Goal: Information Seeking & Learning: Learn about a topic

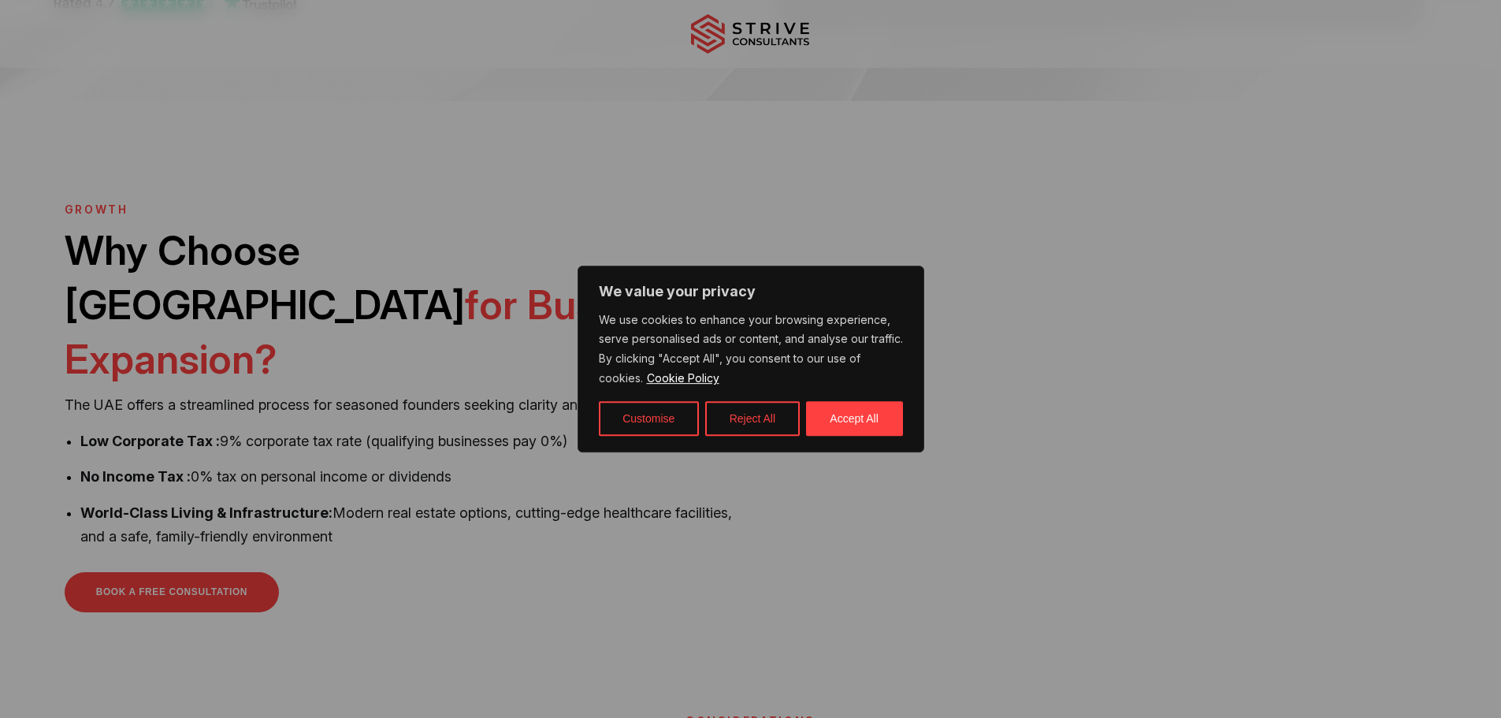
scroll to position [394, 0]
click at [835, 416] on button "Accept All" at bounding box center [854, 418] width 97 height 35
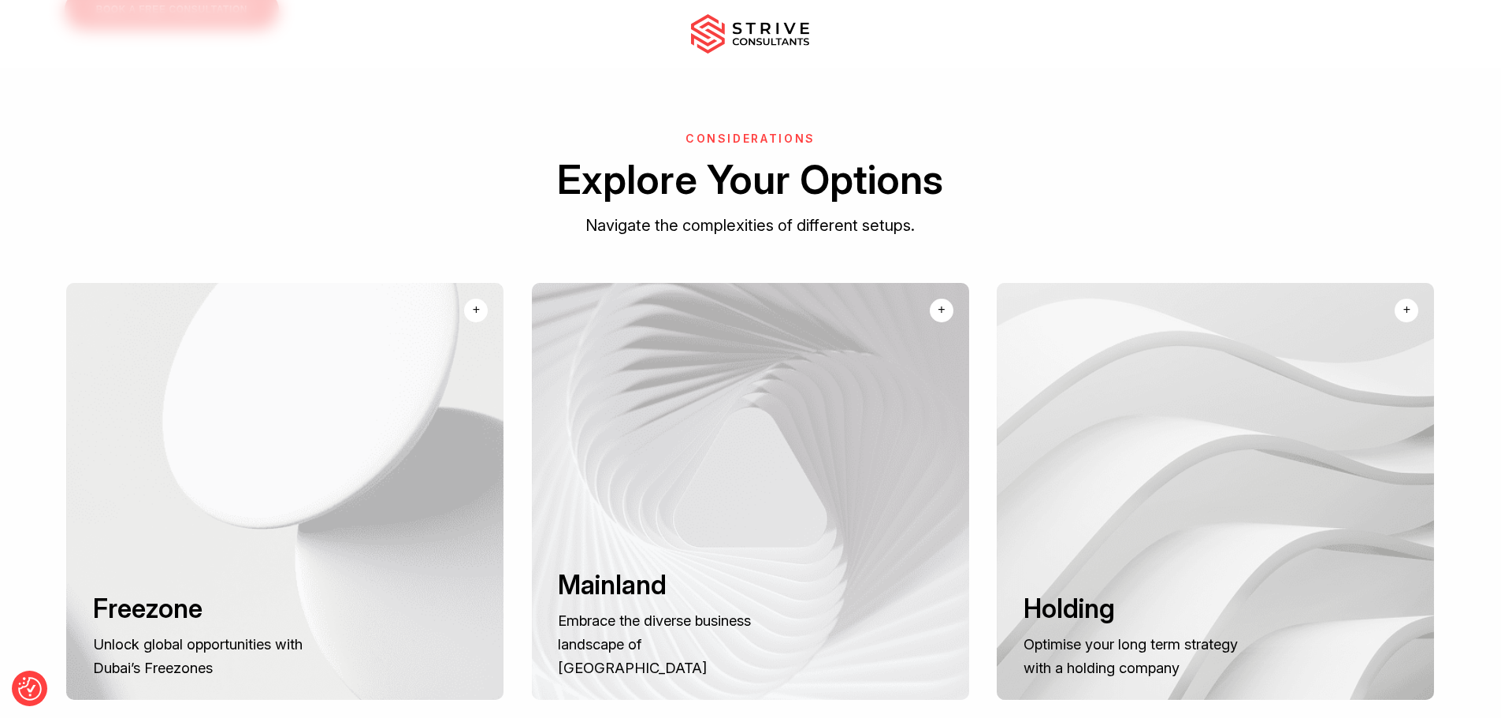
scroll to position [1024, 0]
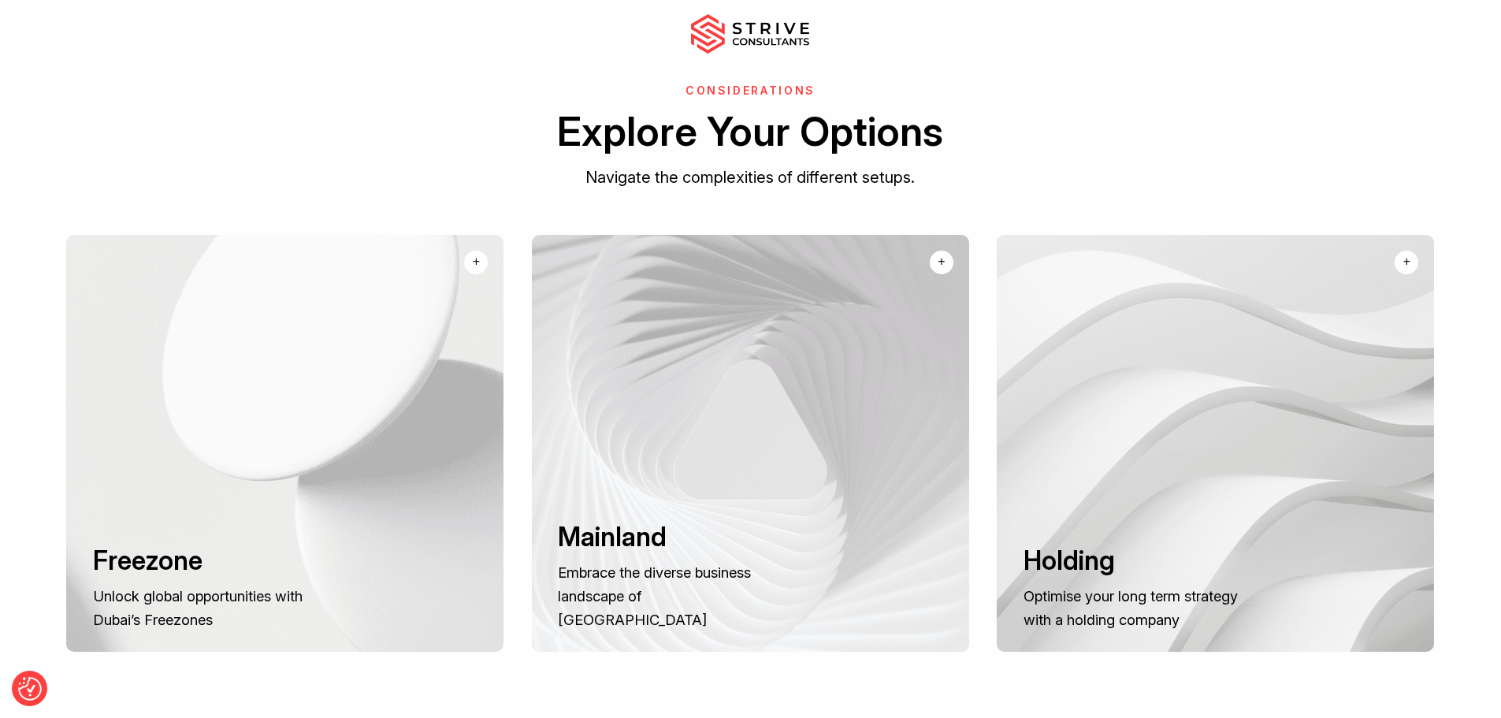
click at [478, 252] on div "+" at bounding box center [476, 261] width 7 height 19
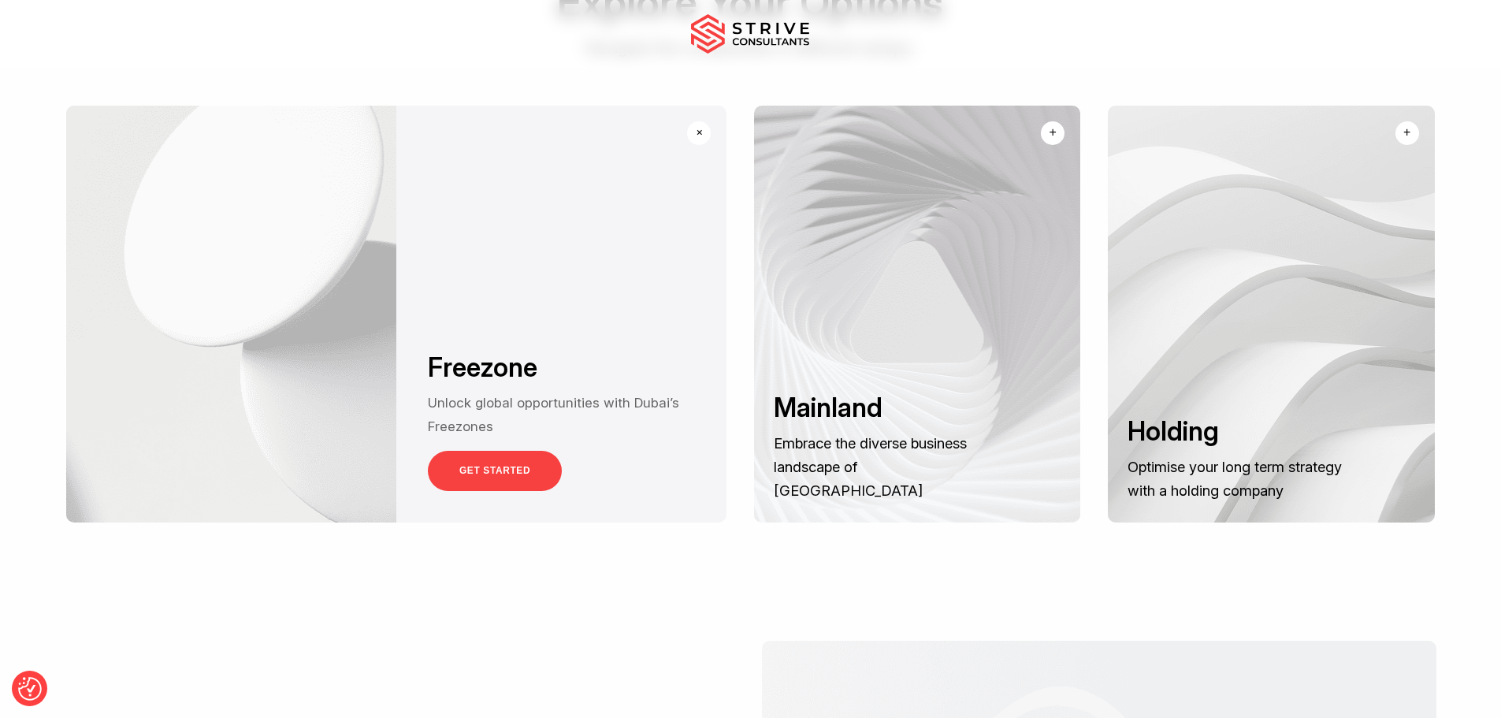
scroll to position [1182, 0]
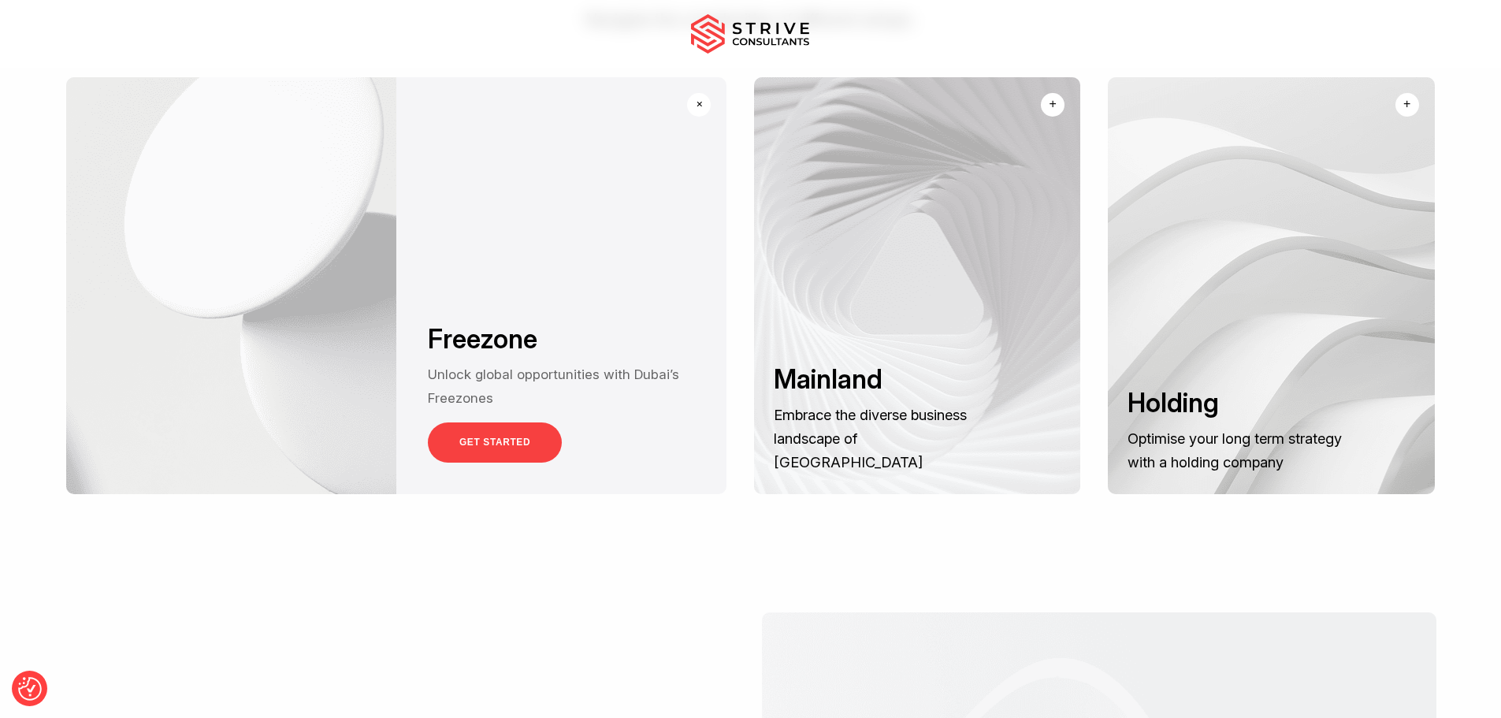
click at [469, 428] on link "GET STARTED" at bounding box center [495, 442] width 134 height 40
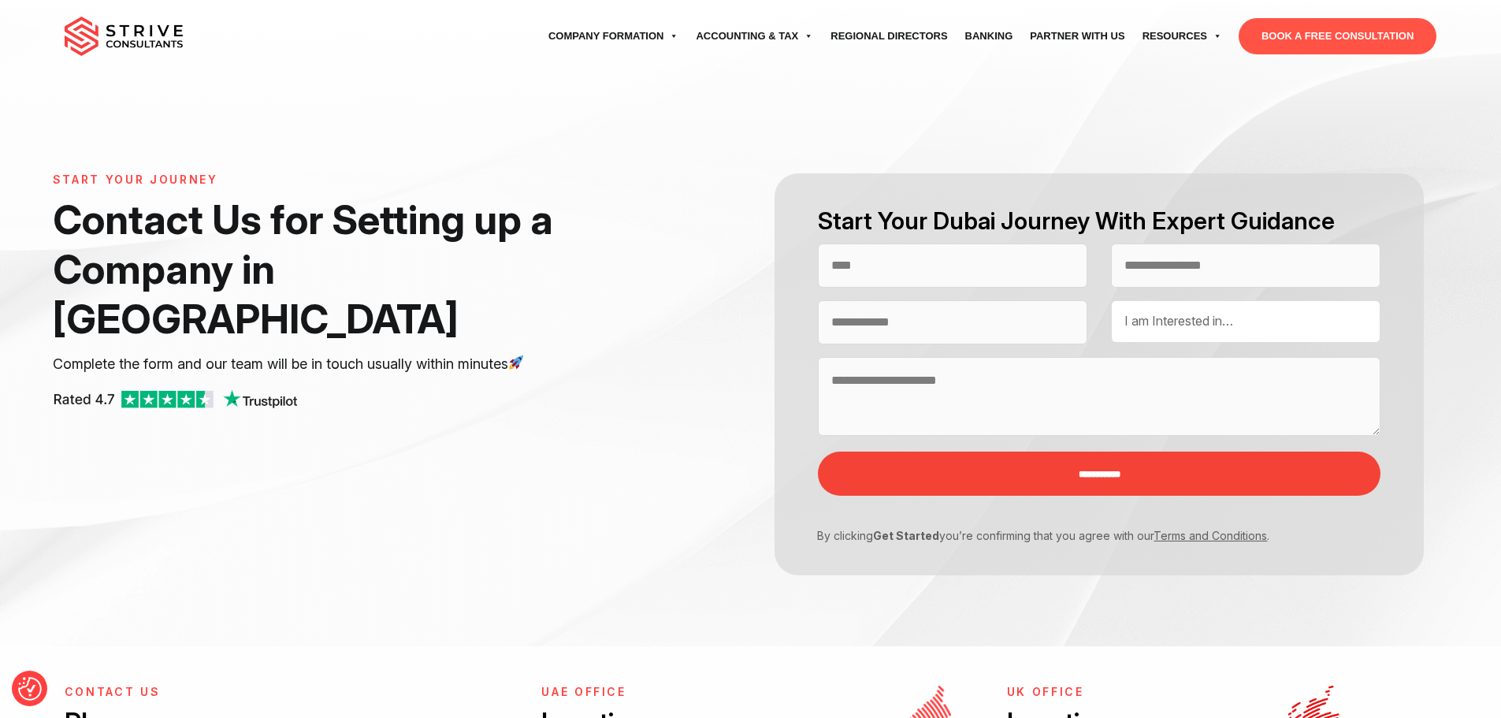
select select "Contact form"
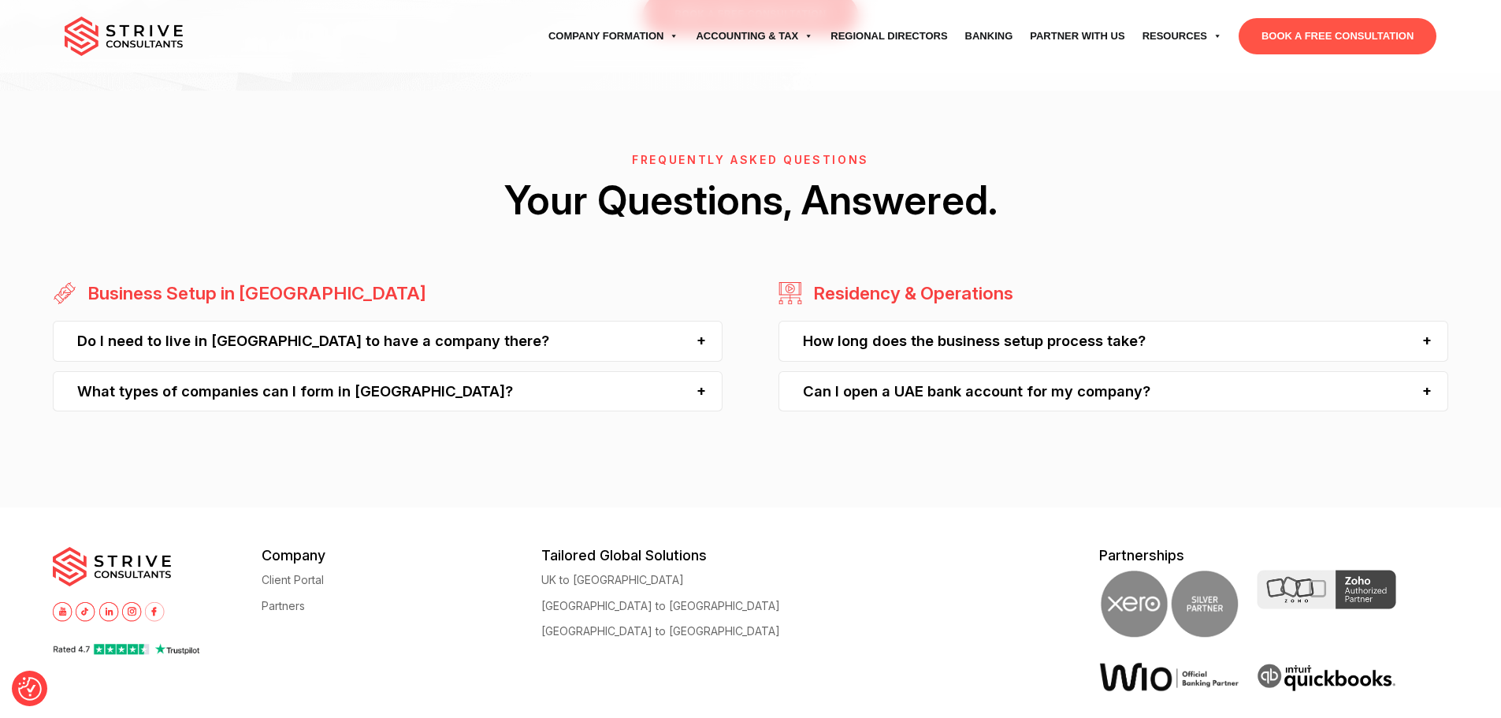
scroll to position [1497, 0]
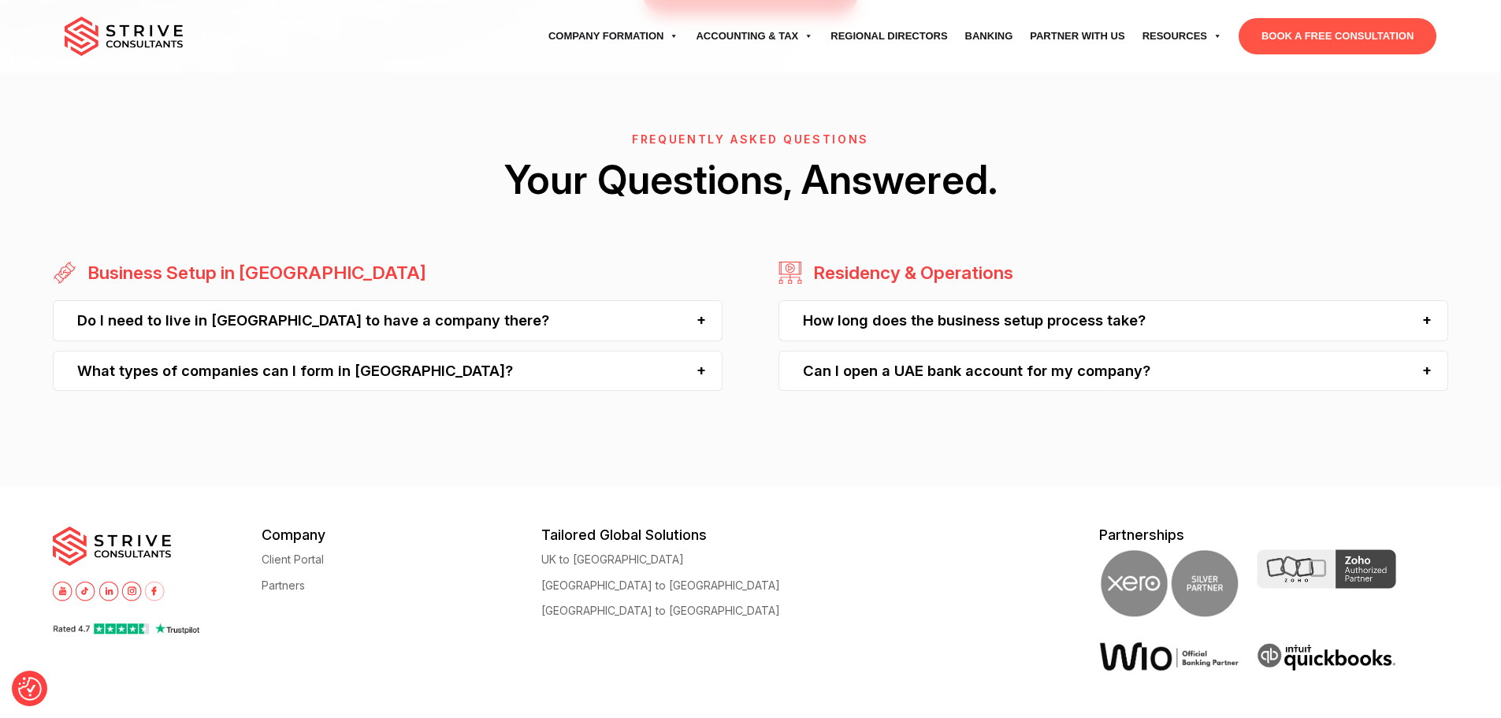
click at [289, 322] on div "Do I need to live in [GEOGRAPHIC_DATA] to have a company there?" at bounding box center [388, 320] width 670 height 40
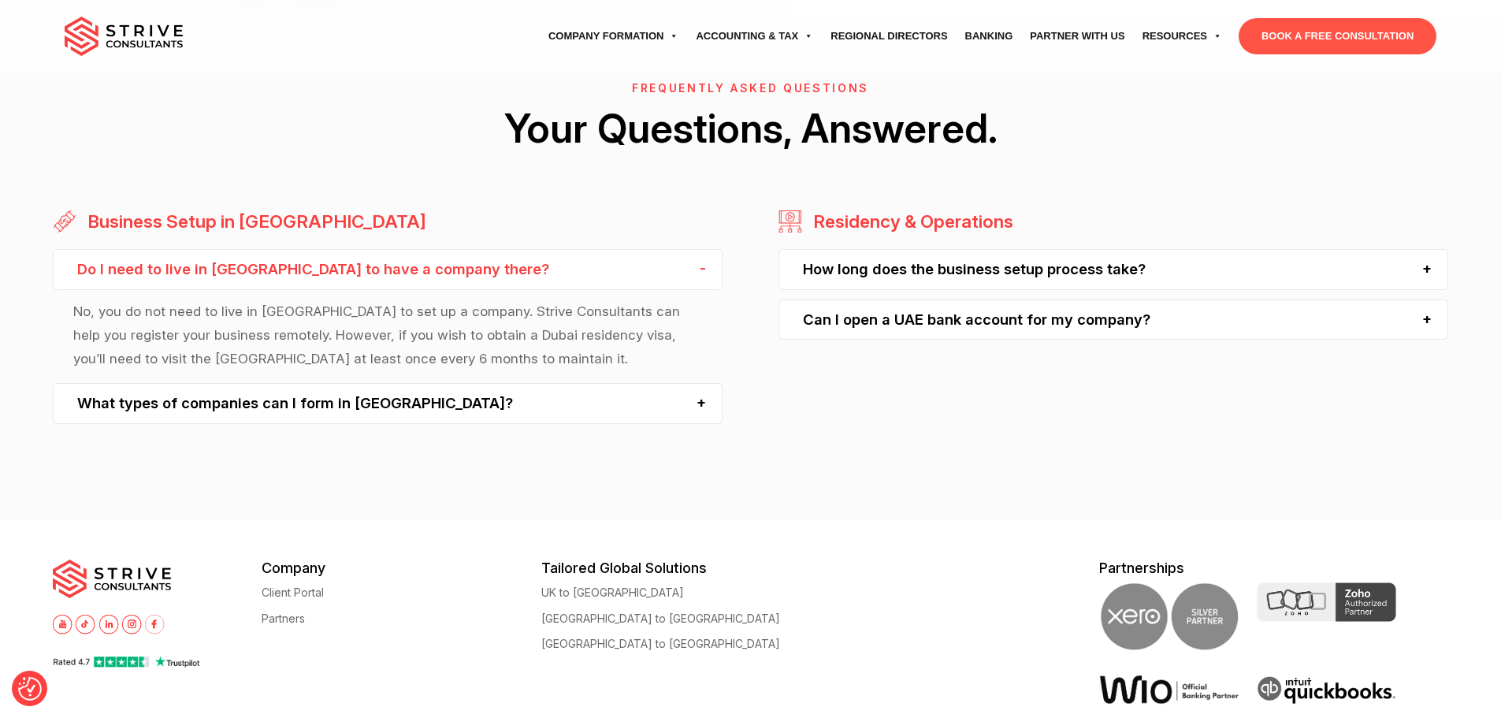
scroll to position [1576, 0]
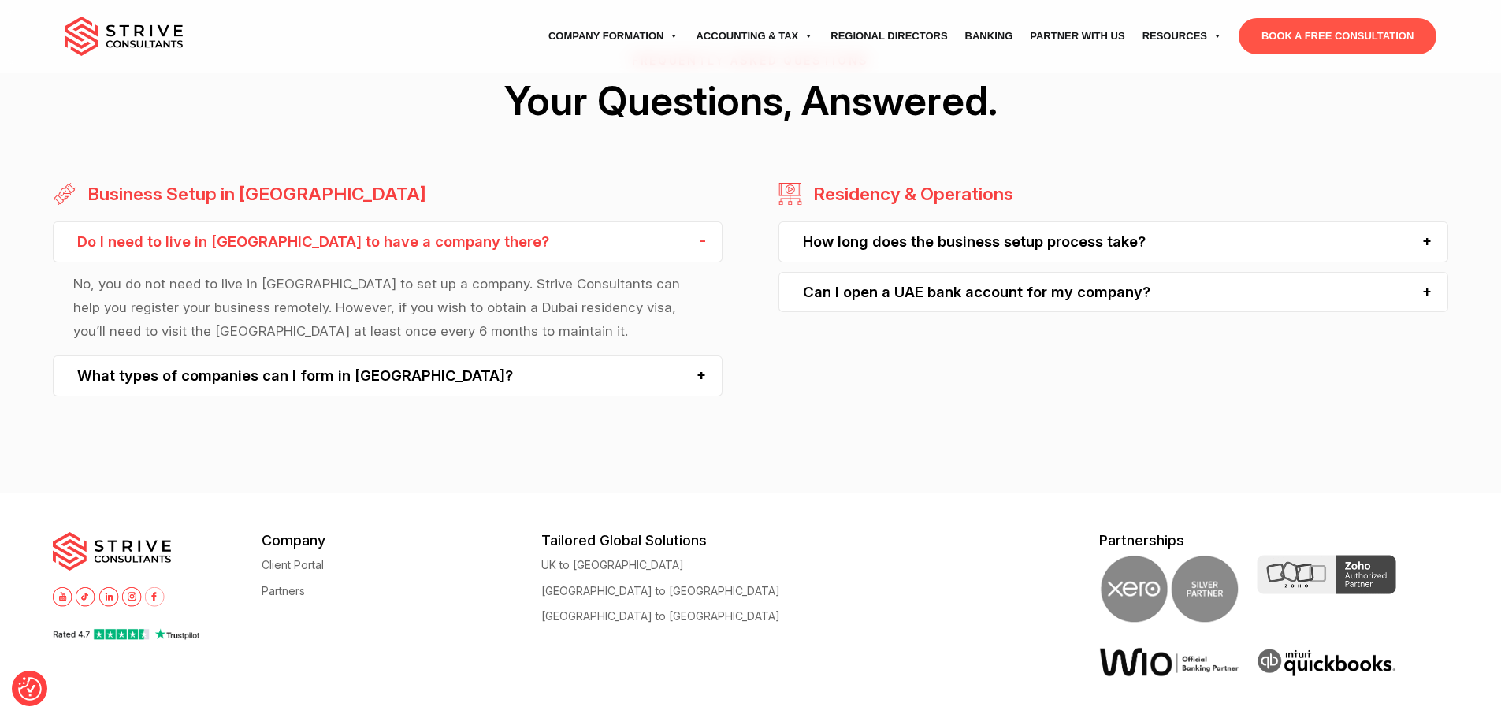
click at [292, 374] on div "What types of companies can I form in [GEOGRAPHIC_DATA]?" at bounding box center [388, 375] width 670 height 40
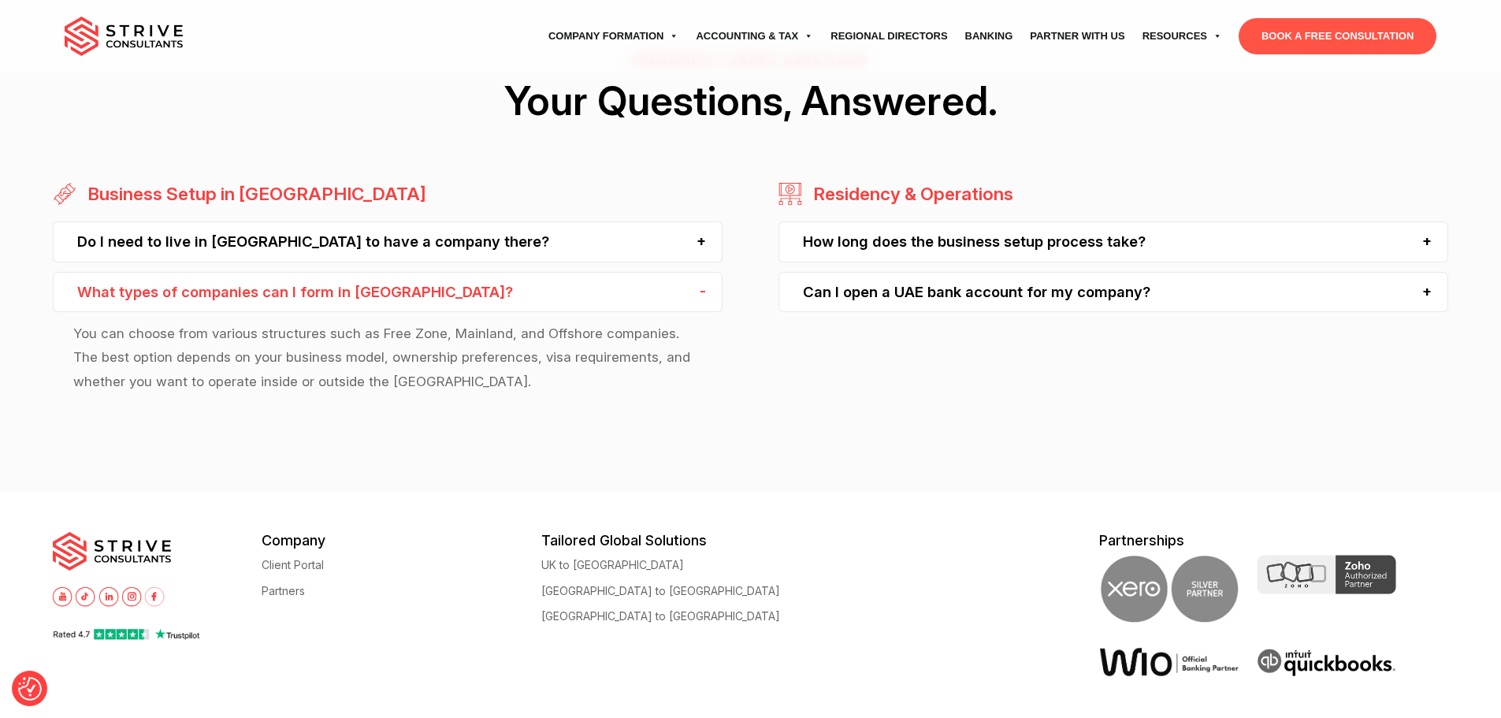
click at [831, 244] on div "How long does the business setup process take?" at bounding box center [1114, 241] width 670 height 40
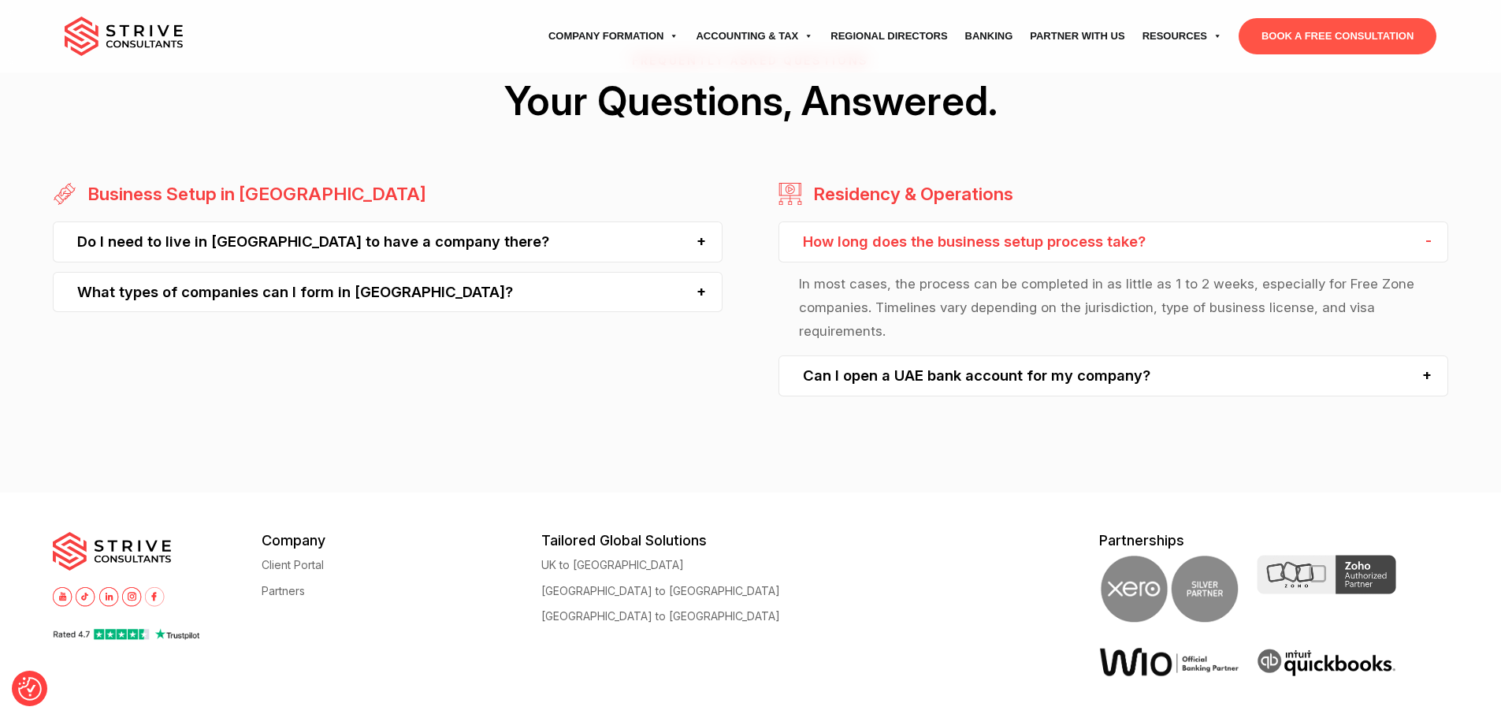
click at [871, 374] on div "Can I open a UAE bank account for my company?" at bounding box center [1114, 375] width 670 height 40
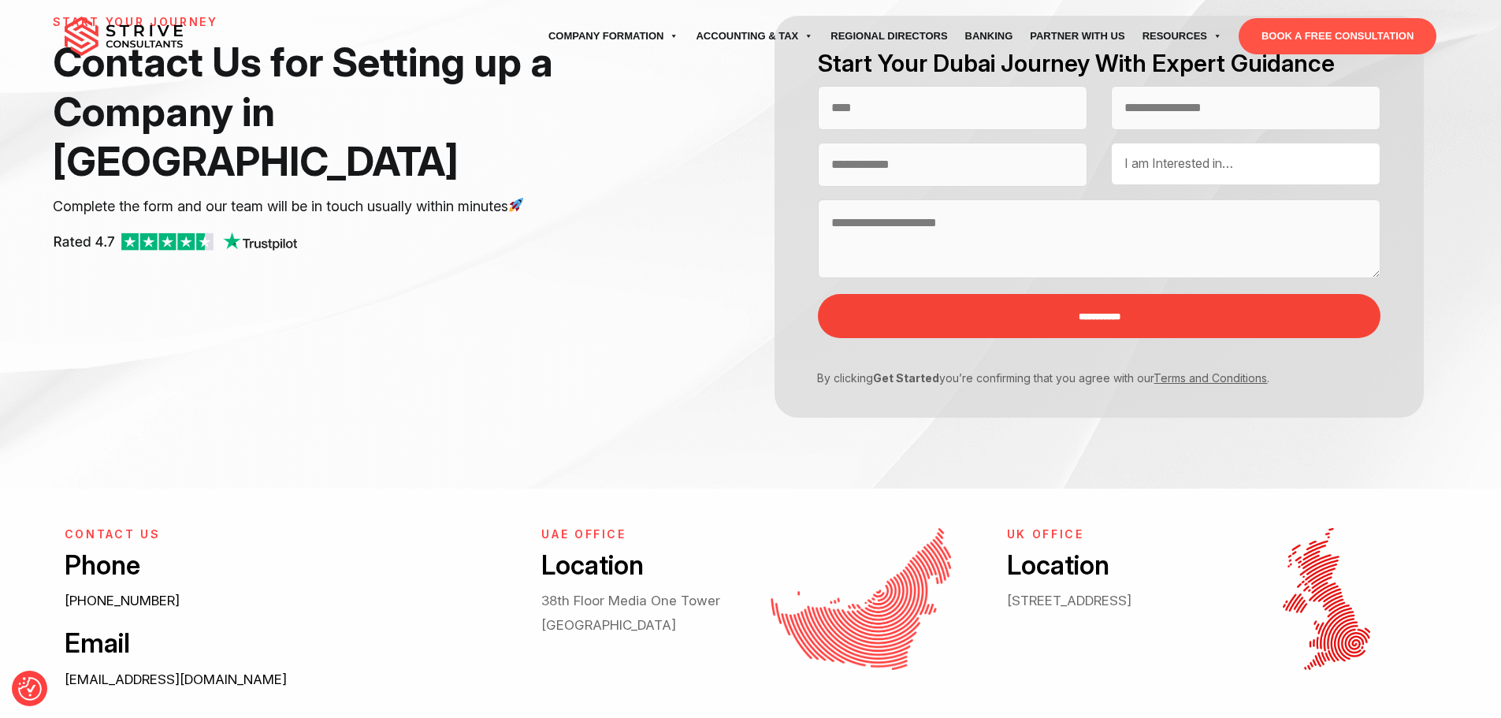
scroll to position [0, 0]
